Goal: Manage account settings

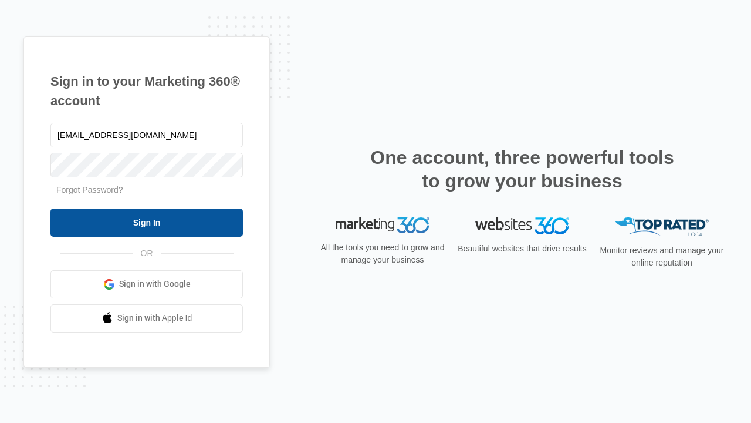
click at [147, 222] on input "Sign In" at bounding box center [146, 222] width 193 height 28
